Goal: Task Accomplishment & Management: Use online tool/utility

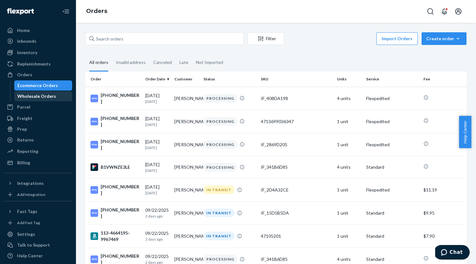
click at [51, 99] on div "Wholesale Orders" at bounding box center [36, 96] width 39 height 6
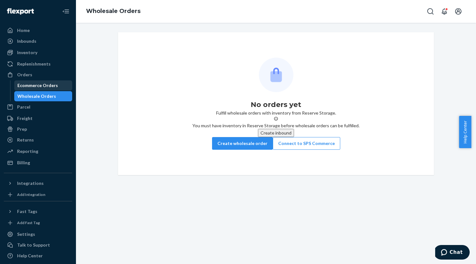
click at [50, 88] on div "Ecommerce Orders" at bounding box center [37, 85] width 40 height 6
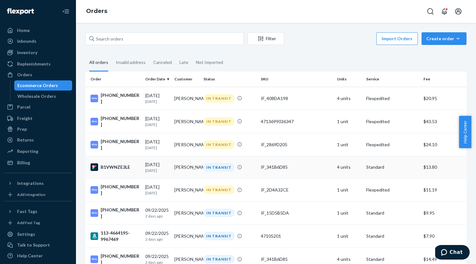
scroll to position [32, 0]
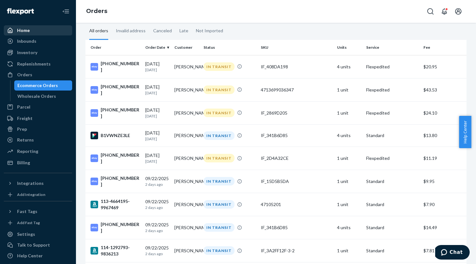
click at [20, 29] on div "Home" at bounding box center [23, 30] width 13 height 6
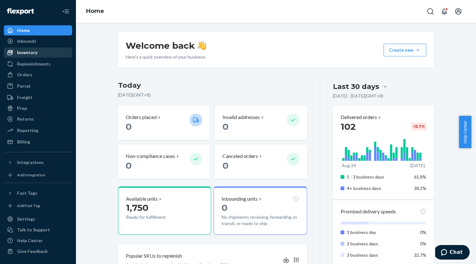
click at [44, 53] on div "Inventory" at bounding box center [37, 52] width 67 height 9
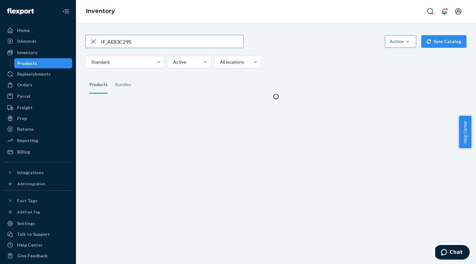
click at [143, 43] on input "IF_AE83C295" at bounding box center [172, 41] width 142 height 13
type input "IF_6023F72B"
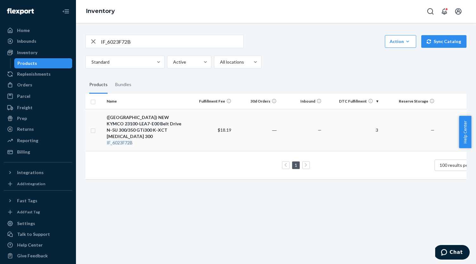
click at [159, 118] on div "([GEOGRAPHIC_DATA]) NEW KYMCO 23100-LEA7-E00 Belt Drive N-5U 300/350 GTi300 K-X…" at bounding box center [146, 126] width 79 height 25
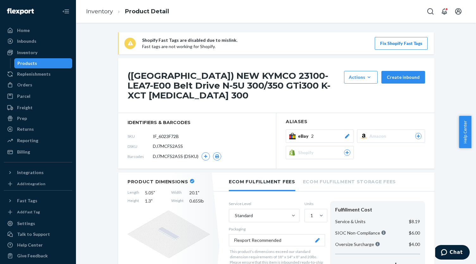
click at [346, 134] on icon at bounding box center [347, 136] width 6 height 4
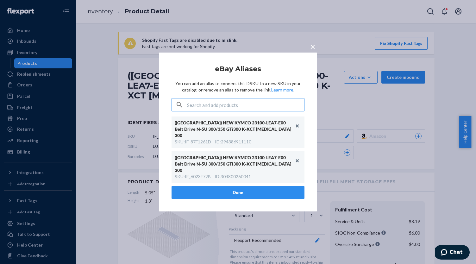
type input "IF_A094EB3F"
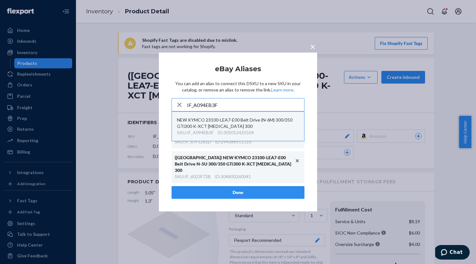
click at [261, 127] on div "NEW KYMCO 23100-LEA7-E00 Belt Drive (N-6M) 300/350 GTi300 K-XCT [MEDICAL_DATA] …" at bounding box center [238, 123] width 122 height 13
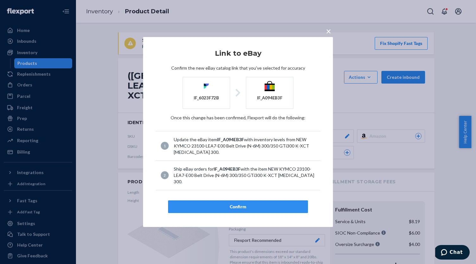
click at [256, 203] on div "Confirm" at bounding box center [237, 206] width 129 height 6
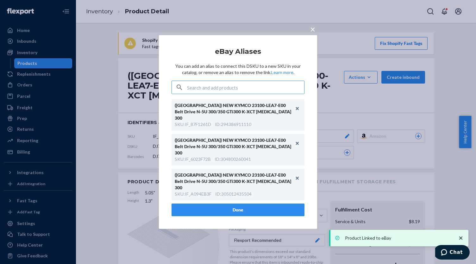
click at [262, 203] on button "Done" at bounding box center [237, 209] width 133 height 13
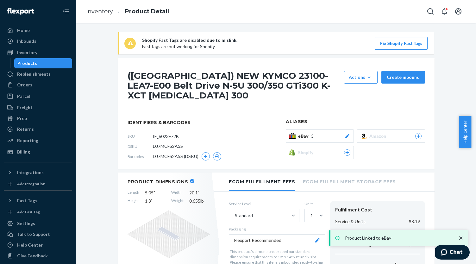
click at [48, 62] on div "Products" at bounding box center [43, 63] width 57 height 9
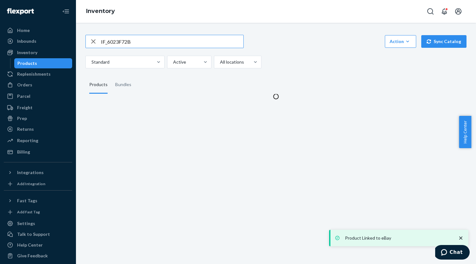
click at [127, 40] on input "IF_6023F72B" at bounding box center [172, 41] width 142 height 13
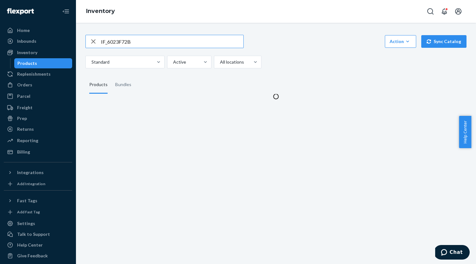
click at [127, 40] on input "IF_6023F72B" at bounding box center [172, 41] width 142 height 13
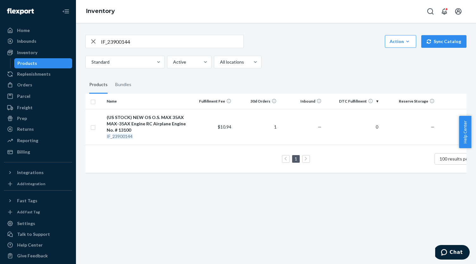
click at [137, 38] on input "IF_23900144" at bounding box center [172, 41] width 142 height 13
paste input "45310280227"
type input "4531028022744"
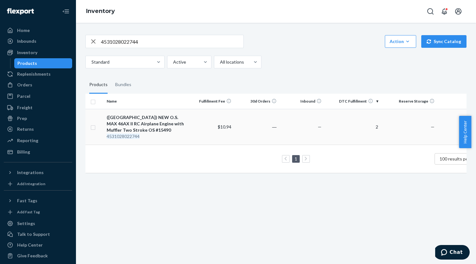
click at [139, 119] on div "([GEOGRAPHIC_DATA]) NEW O.S. MAX 46AX II RC Airplane Engine with Muffler Two St…" at bounding box center [146, 123] width 79 height 19
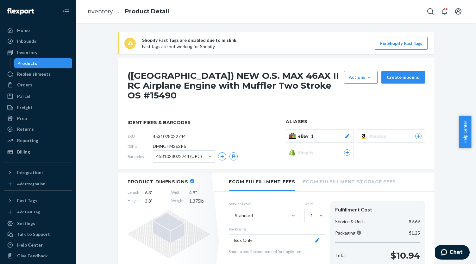
click at [338, 133] on div "eBay 1" at bounding box center [324, 136] width 52 height 6
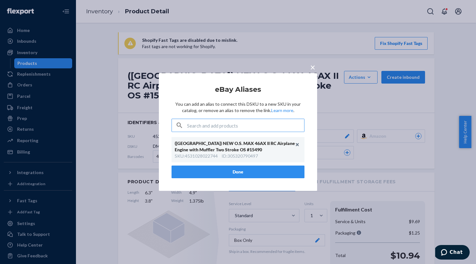
type input "IF_38962A7A"
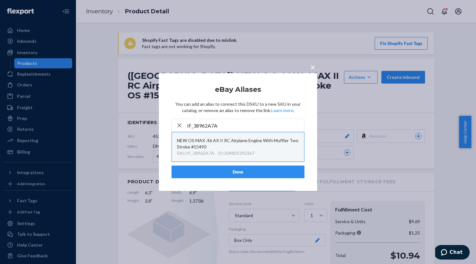
click at [263, 145] on div "NEW OS MAX .46 AX II RC Airplane Engine With Muffler Two Stroke #15490" at bounding box center [238, 143] width 122 height 13
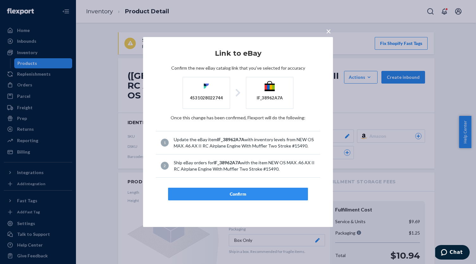
click at [254, 191] on div "Confirm" at bounding box center [237, 194] width 129 height 6
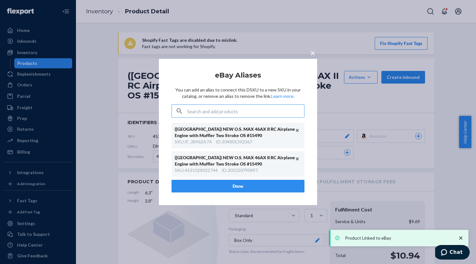
click at [249, 183] on button "Done" at bounding box center [237, 186] width 133 height 13
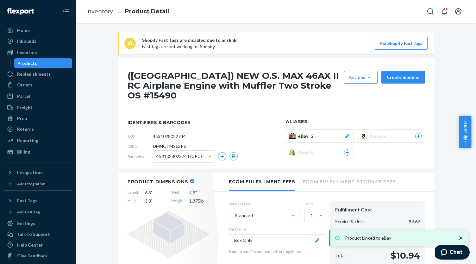
click at [41, 60] on div "Products" at bounding box center [43, 63] width 57 height 9
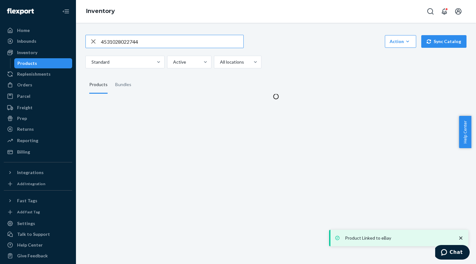
click at [139, 43] on input "4531028022744" at bounding box center [172, 41] width 142 height 13
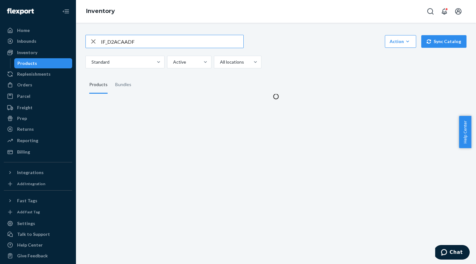
type input "IF_D2ACAADF"
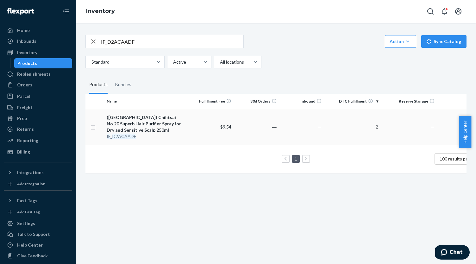
click at [180, 116] on div "([GEOGRAPHIC_DATA]) Chihtsai No.20 Superb Hair Purifier Spray for Dry and Sensi…" at bounding box center [146, 123] width 79 height 19
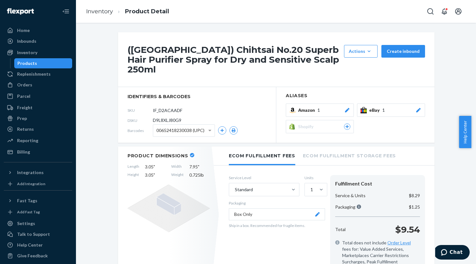
click at [375, 107] on span "eBay" at bounding box center [375, 110] width 13 height 6
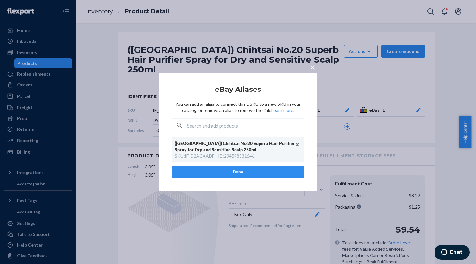
type input "IF_04ECF31D"
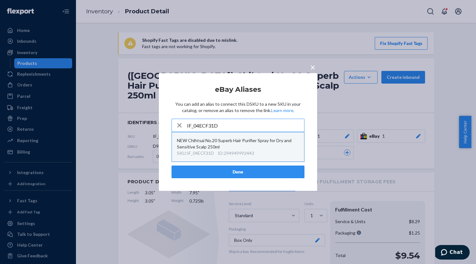
click at [252, 147] on div "NEW Chihtsai No.20 Superb Hair Purifier Spray for Dry and Sensitive Scalp 250ml" at bounding box center [238, 143] width 122 height 13
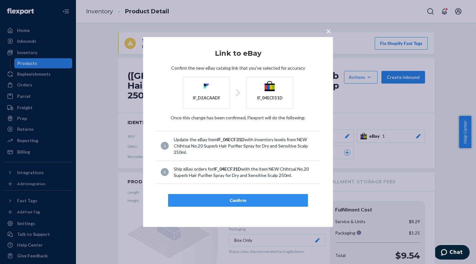
click at [242, 194] on button "Confirm" at bounding box center [238, 200] width 140 height 13
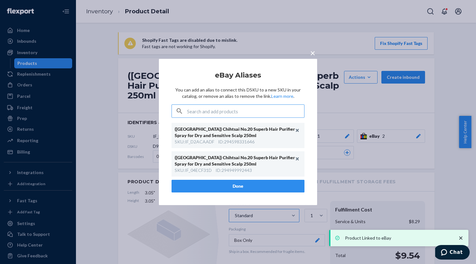
click at [234, 182] on button "Done" at bounding box center [237, 186] width 133 height 13
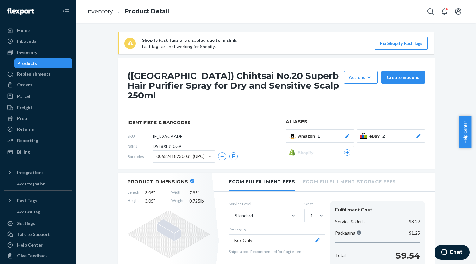
click at [58, 65] on div "Products" at bounding box center [43, 63] width 57 height 9
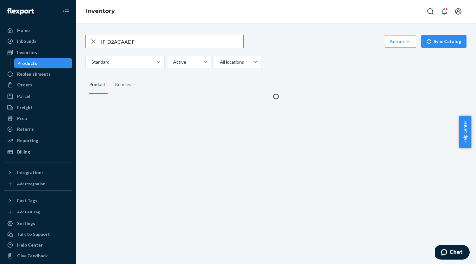
click at [172, 43] on input "IF_D2ACAADF" at bounding box center [172, 41] width 142 height 13
type input "IF_24AF0E93"
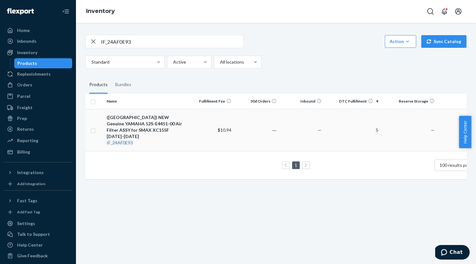
click at [157, 125] on div "([GEOGRAPHIC_DATA]) NEW Genuine YAMAHA 52S-E4451-00 Air Filter ASSY for SMAX XC…" at bounding box center [146, 126] width 79 height 25
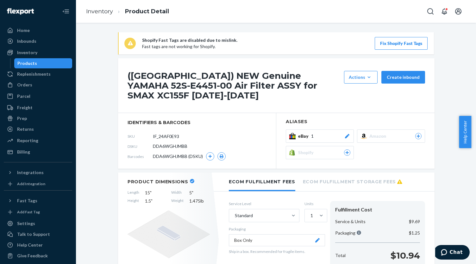
click at [321, 133] on div "eBay 1" at bounding box center [324, 136] width 52 height 6
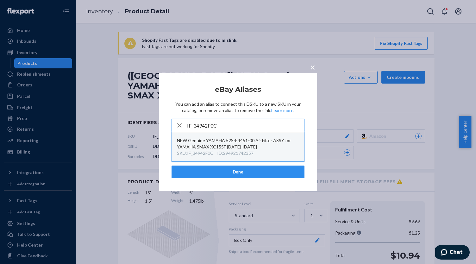
type input "IF_34942F0C"
click at [271, 148] on div "NEW Genuine YAMAHA 52S-E4451-00 Air Filter ASSY for YAMAHA SMAX XC155F [DATE]-[…" at bounding box center [238, 143] width 122 height 13
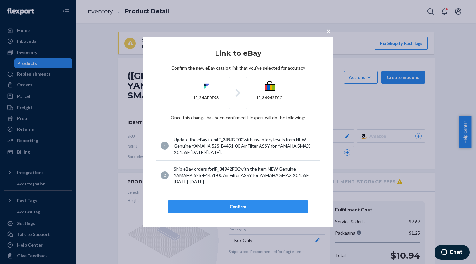
click at [269, 203] on div "Confirm" at bounding box center [237, 206] width 129 height 6
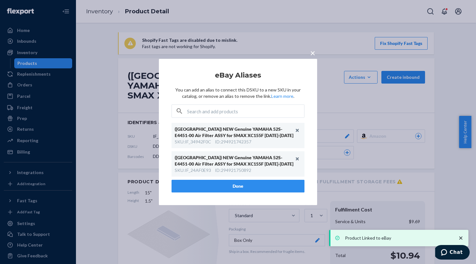
click at [259, 186] on button "Done" at bounding box center [237, 186] width 133 height 13
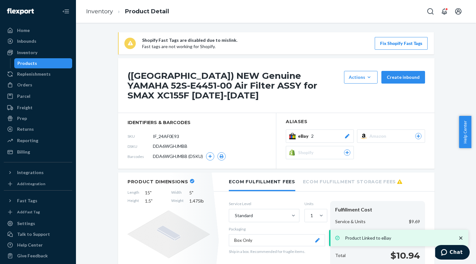
click at [44, 60] on div "Products" at bounding box center [43, 63] width 57 height 9
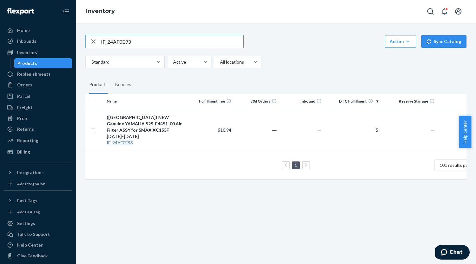
click at [117, 36] on input "IF_24AF0E93" at bounding box center [172, 41] width 142 height 13
paste input "IF_74C11264"
type input "IF_74C11264"
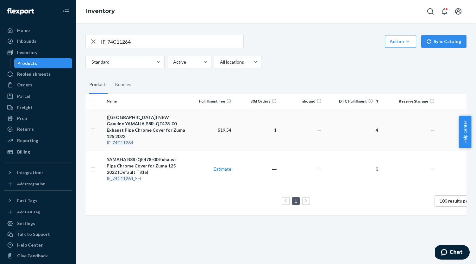
click at [163, 120] on div "([GEOGRAPHIC_DATA]) NEW Genuine YAMAHA B8R-QE478-00 Exhaust Pipe Chrome Cover f…" at bounding box center [146, 126] width 79 height 25
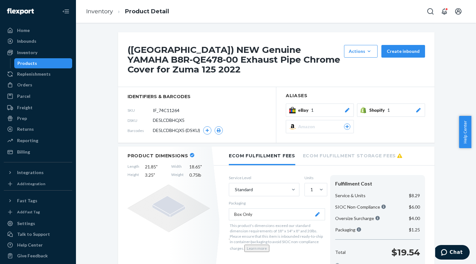
click at [326, 107] on div "eBay 1" at bounding box center [324, 110] width 52 height 6
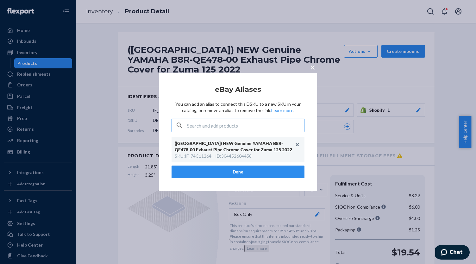
type input "IF_457FC9F2-1"
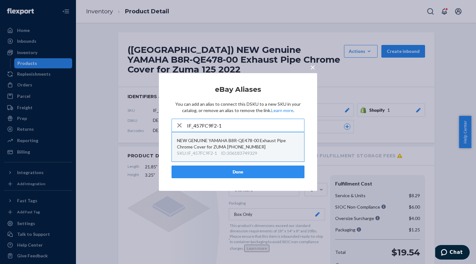
click at [241, 148] on div "NEW GENUINE YAMAHA B8R-QE478-00 Exhaust Pipe Chrome Cover for ZUMA [PHONE_NUMBE…" at bounding box center [238, 143] width 122 height 13
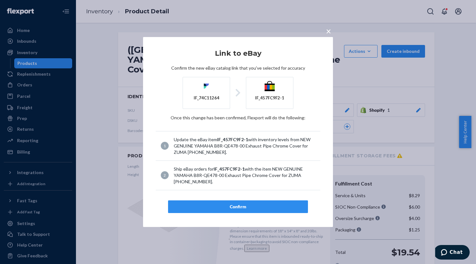
click at [242, 201] on button "Confirm" at bounding box center [238, 206] width 140 height 13
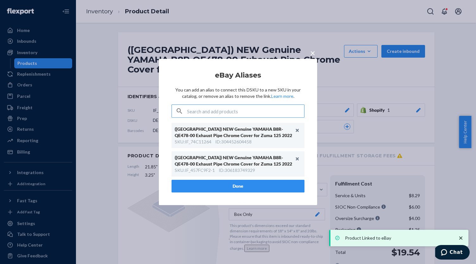
click at [245, 188] on button "Done" at bounding box center [237, 186] width 133 height 13
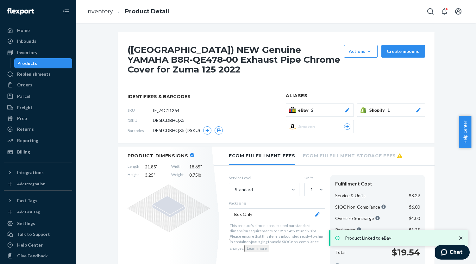
click at [255, 208] on button "Box Only" at bounding box center [277, 214] width 96 height 12
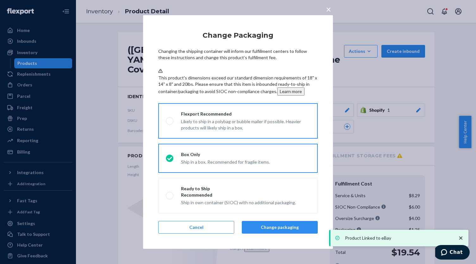
click at [221, 115] on label "Flexport Recommended Likely to ship in a polybag or bubble mailer if possible. …" at bounding box center [237, 120] width 159 height 35
click at [170, 119] on input "Flexport Recommended Likely to ship in a polybag or bubble mailer if possible. …" at bounding box center [168, 121] width 4 height 4
radio input "true"
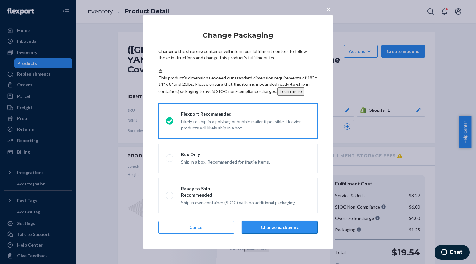
click at [269, 225] on button "Change packaging" at bounding box center [280, 227] width 76 height 13
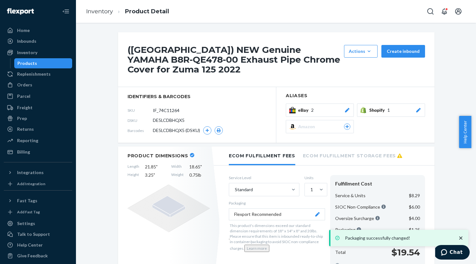
click at [44, 60] on div "Products" at bounding box center [43, 63] width 57 height 9
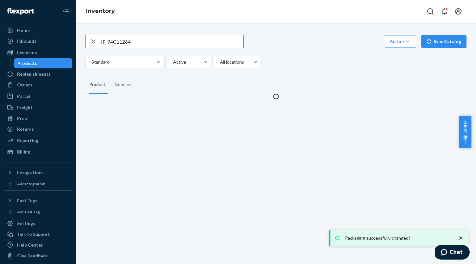
click at [126, 38] on input "IF_74C11264" at bounding box center [172, 41] width 142 height 13
type input "4713095061301"
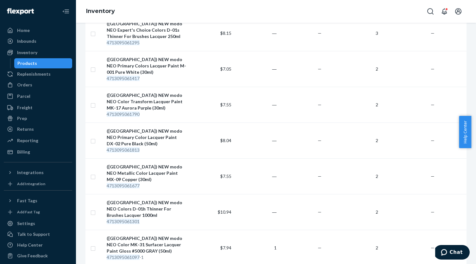
scroll to position [411, 0]
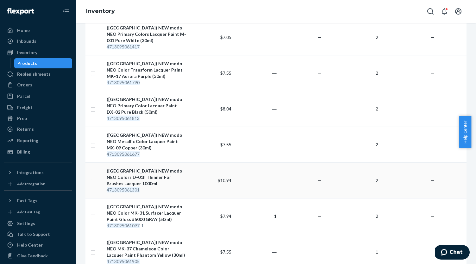
click at [158, 168] on div "([GEOGRAPHIC_DATA]) NEW modo NEO Colors D-01h Thinner For Brushes Lacquer 1000ml" at bounding box center [146, 177] width 79 height 19
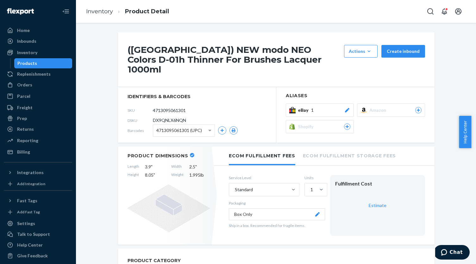
click at [312, 107] on div "eBay 1" at bounding box center [324, 110] width 52 height 6
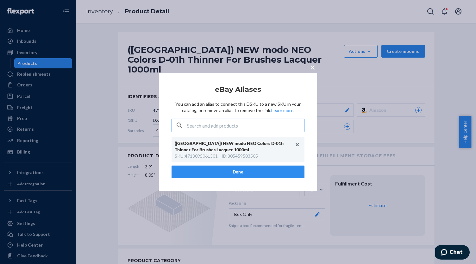
type input "IF_614E719A"
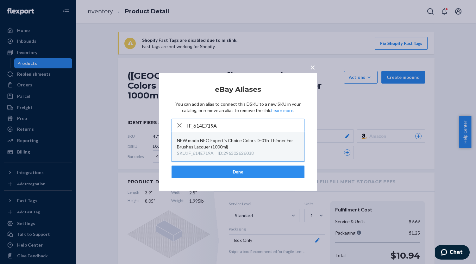
click at [244, 145] on div "NEW modo NEO Expert's Choice Colors D-01h Thinner For Brushes Lacquer (1000ml)" at bounding box center [238, 143] width 122 height 13
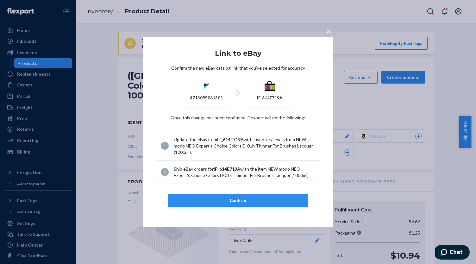
click at [247, 205] on button "Confirm" at bounding box center [238, 200] width 140 height 13
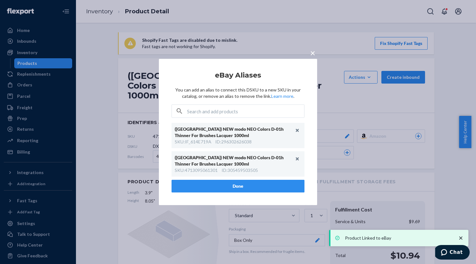
click at [247, 180] on button "Done" at bounding box center [237, 186] width 133 height 13
